Goal: Use online tool/utility: Use online tool/utility

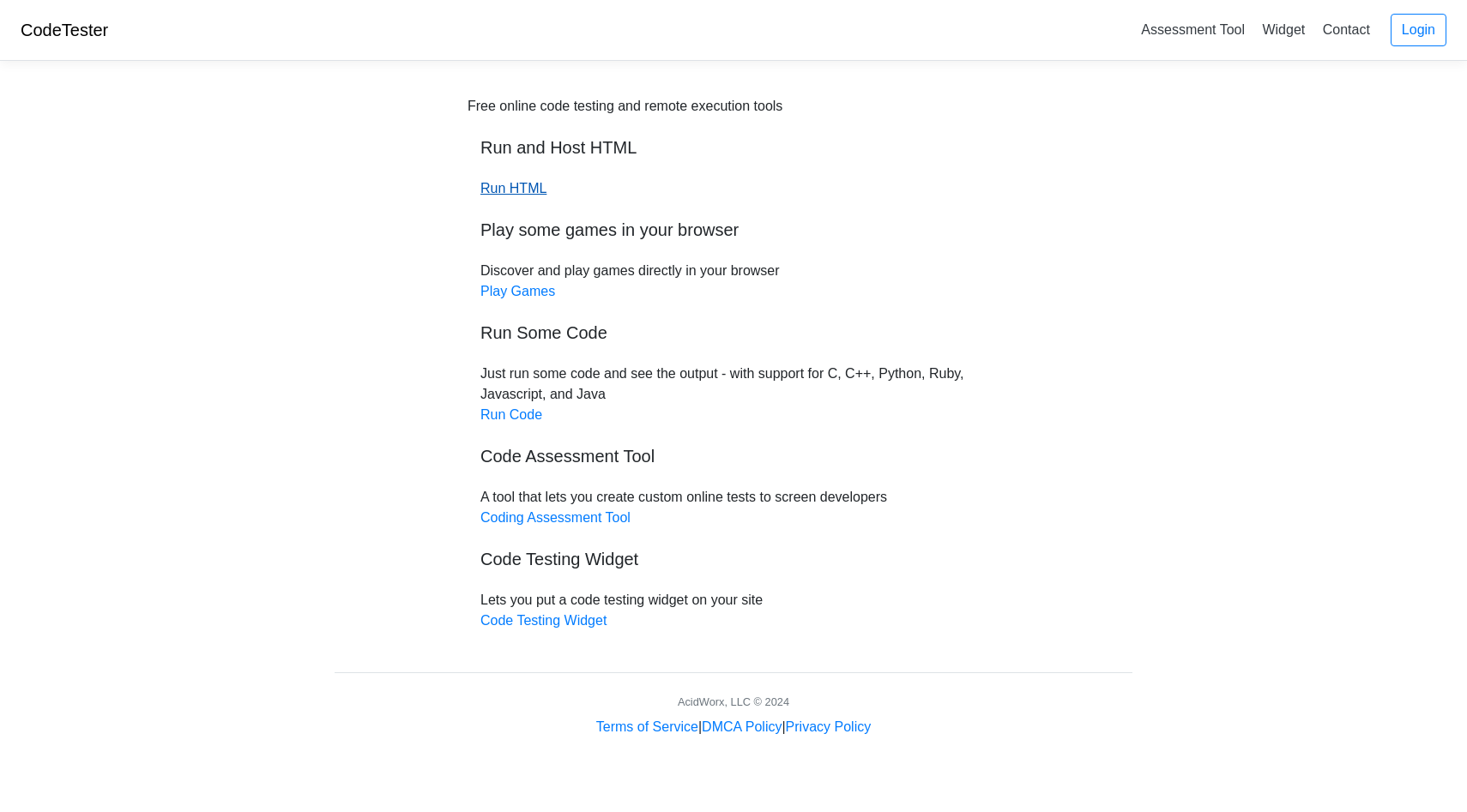
click at [524, 185] on link "Run HTML" at bounding box center [513, 187] width 66 height 15
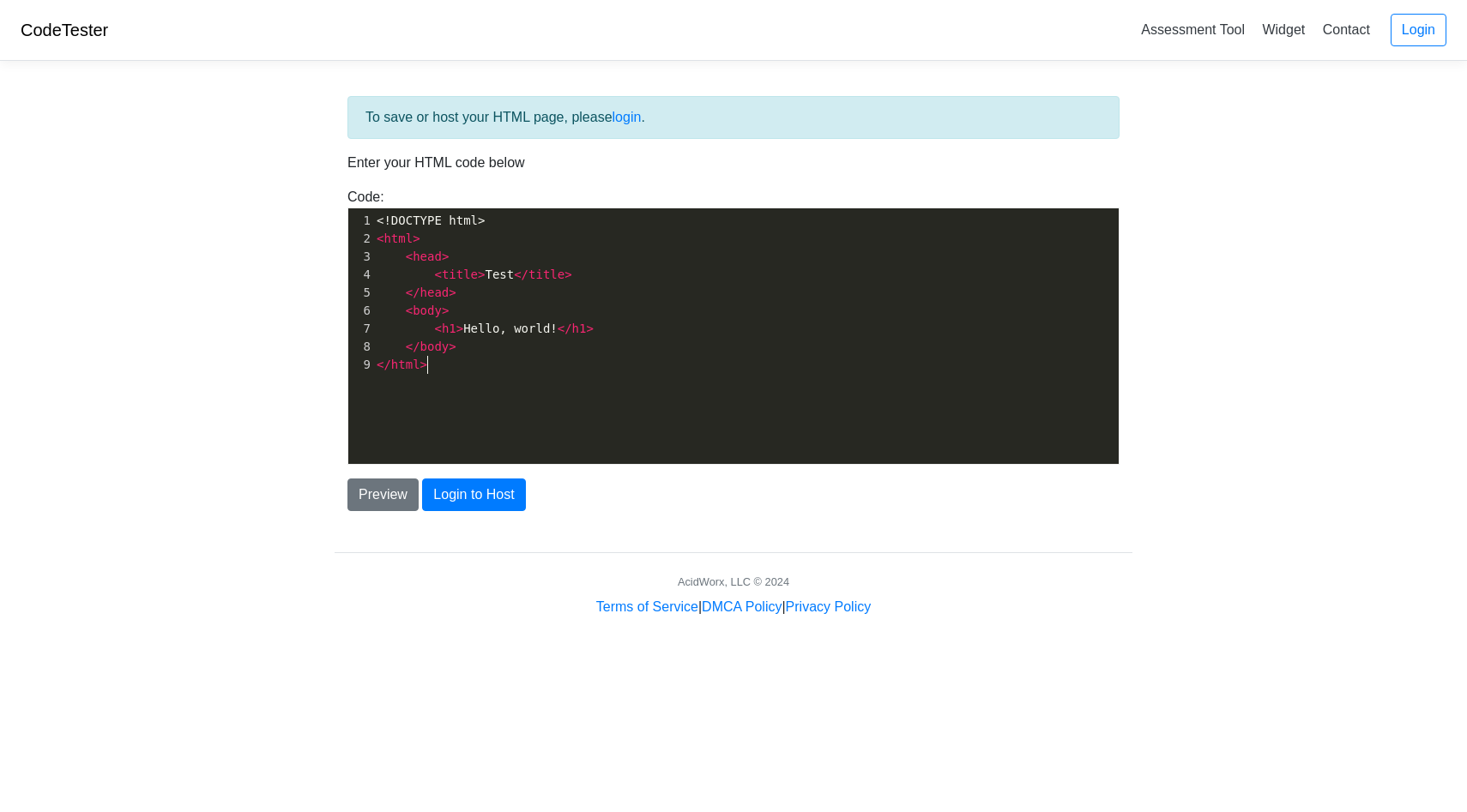
scroll to position [6, 0]
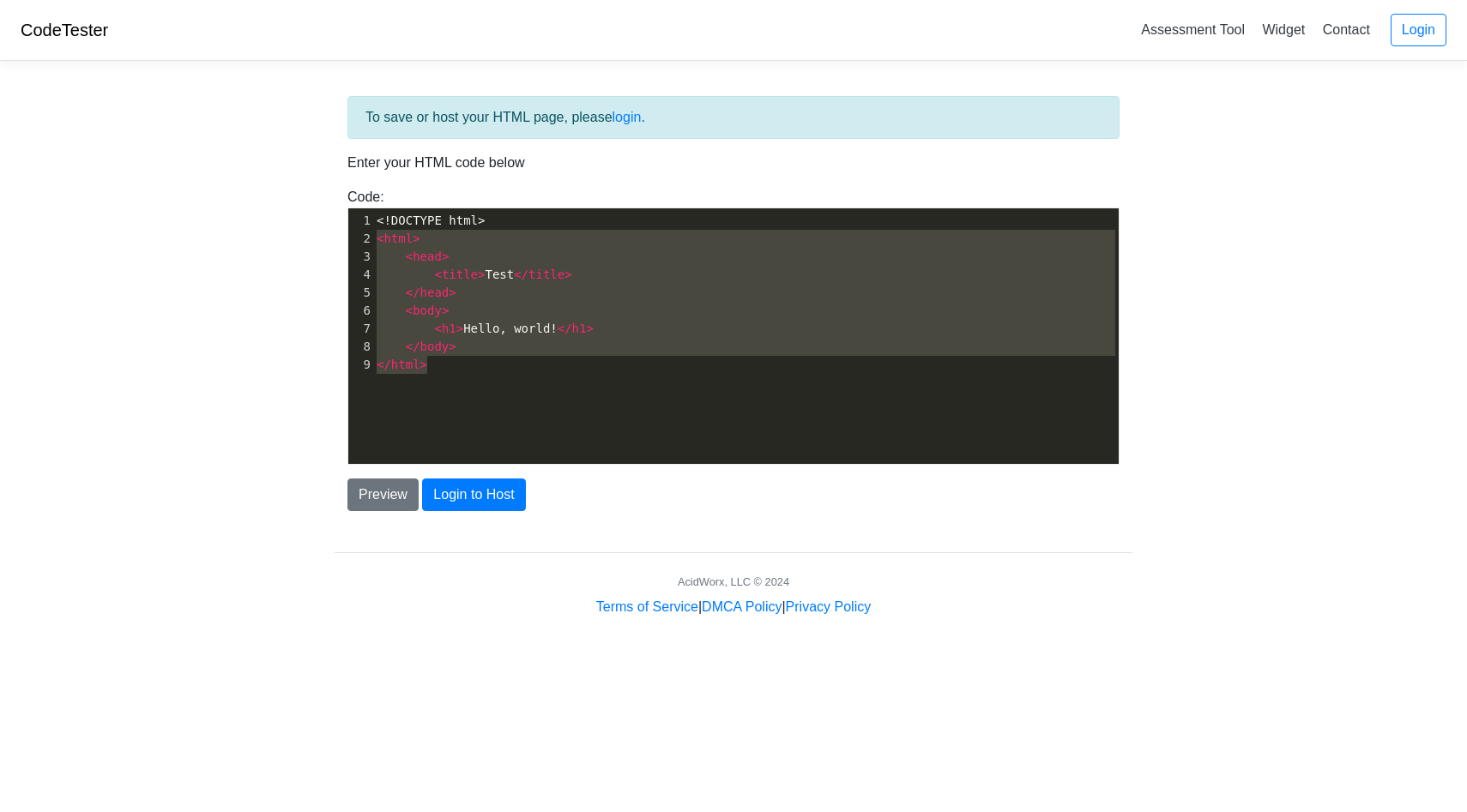
type textarea "<!DOCTYPE html> <html> <head> <title>Test</title> </head> <body> <h1>Hello, wor…"
drag, startPoint x: 438, startPoint y: 371, endPoint x: 348, endPoint y: 227, distance: 169.8
click at [373, 228] on div "1 <!DOCTYPE html> 2 < html > 3 < head > 4 < title > Test </ title > 5 </ head >…" at bounding box center [745, 293] width 745 height 162
